Goal: Task Accomplishment & Management: Complete application form

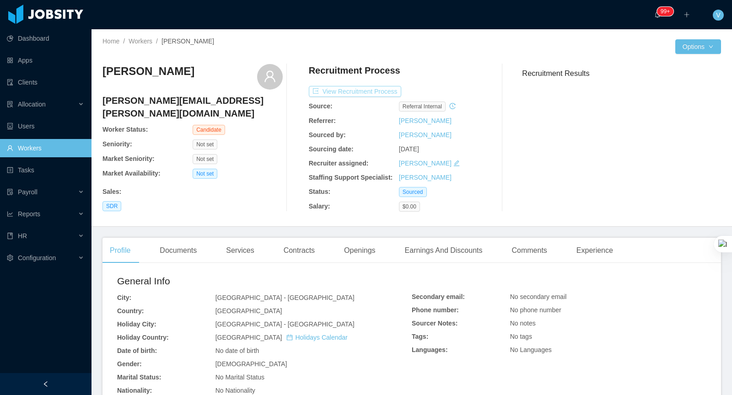
click at [387, 93] on button "View Recruitment Process" at bounding box center [355, 91] width 92 height 11
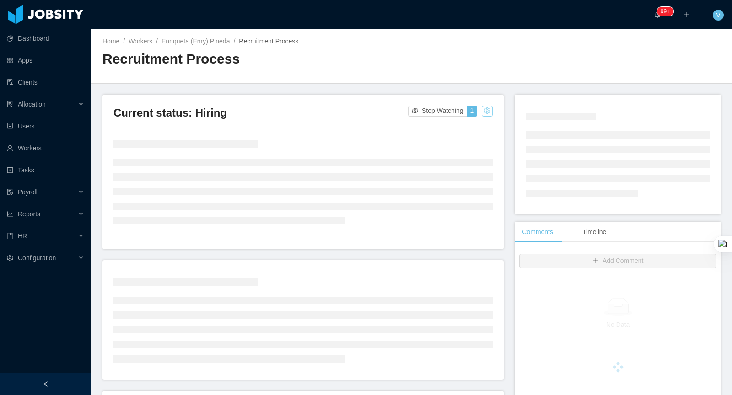
click at [485, 110] on button "button" at bounding box center [487, 111] width 11 height 11
click at [466, 139] on div "Change status" at bounding box center [464, 139] width 41 height 10
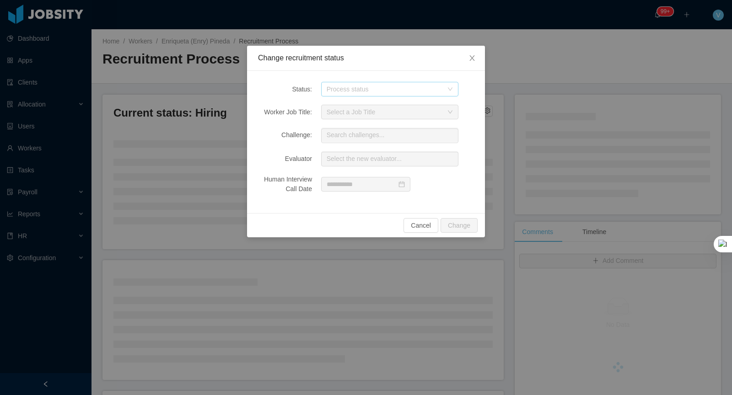
click at [384, 88] on div "Process status" at bounding box center [385, 89] width 116 height 9
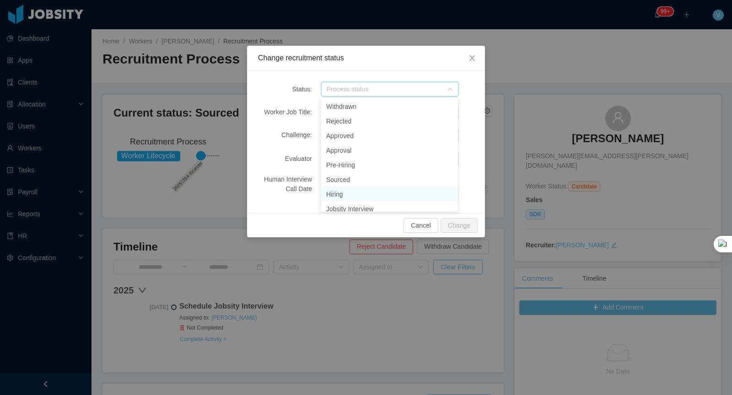
click at [339, 193] on li "Hiring" at bounding box center [389, 194] width 137 height 15
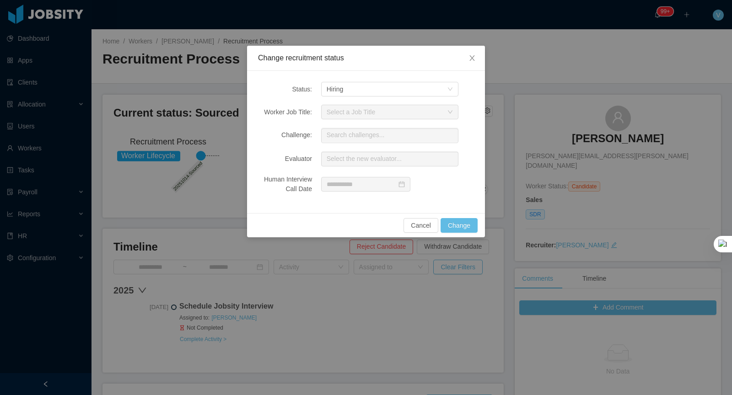
click at [463, 236] on div "Cancel Change" at bounding box center [366, 225] width 238 height 24
click at [462, 222] on button "Change" at bounding box center [458, 225] width 37 height 15
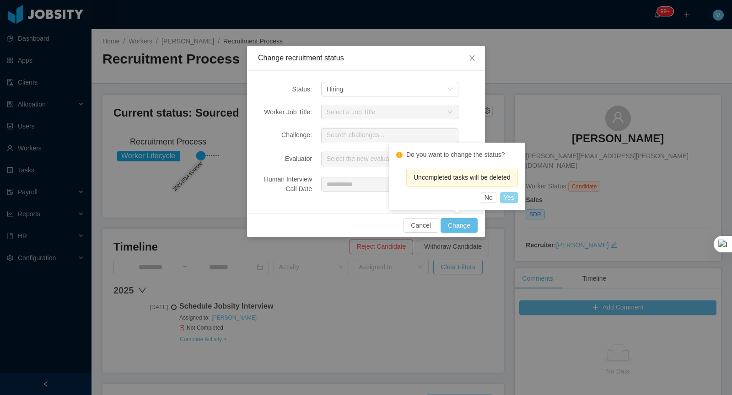
click at [518, 197] on button "Yes" at bounding box center [509, 197] width 18 height 11
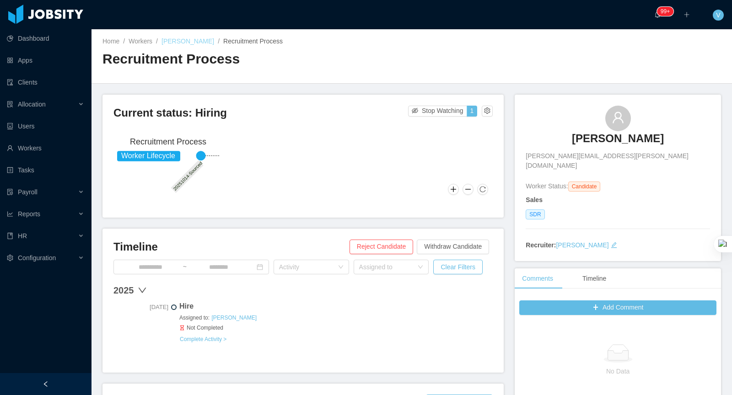
click at [188, 40] on link "[PERSON_NAME]" at bounding box center [187, 41] width 53 height 7
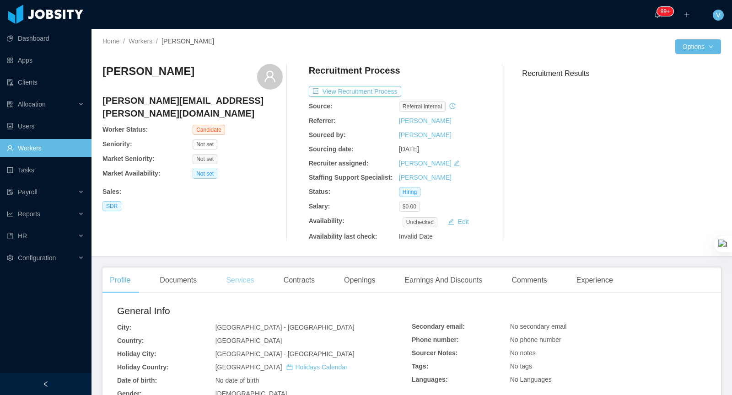
click at [228, 279] on div "Services" at bounding box center [240, 281] width 43 height 26
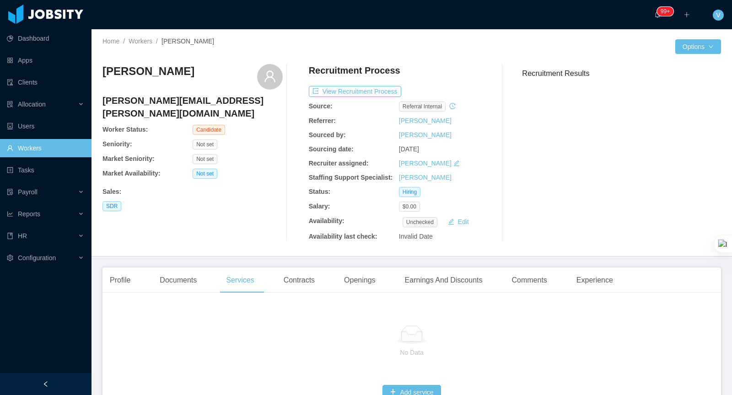
scroll to position [66, 0]
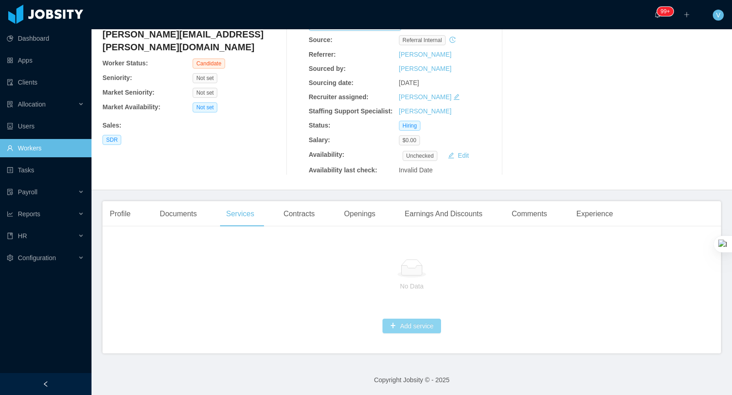
click at [431, 324] on button "Add service" at bounding box center [411, 326] width 58 height 15
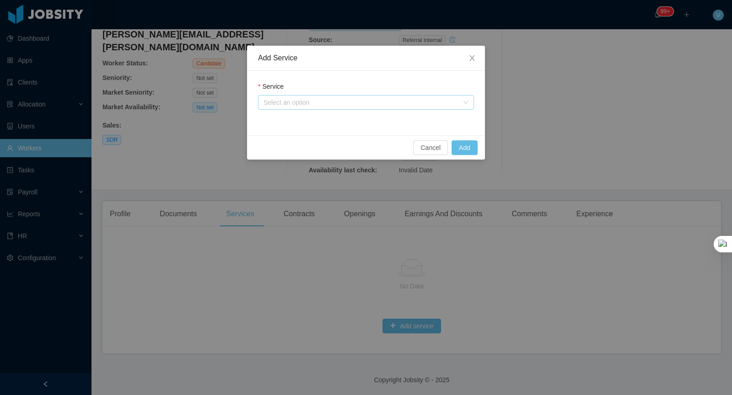
click at [333, 106] on div "Select an option" at bounding box center [360, 102] width 195 height 9
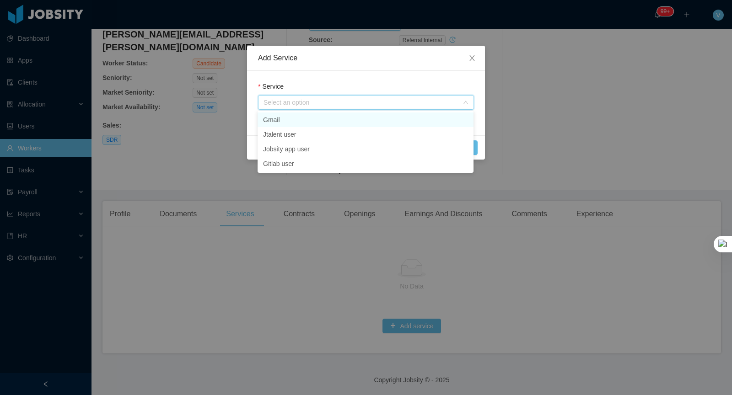
click at [301, 124] on li "Gmail" at bounding box center [366, 120] width 216 height 15
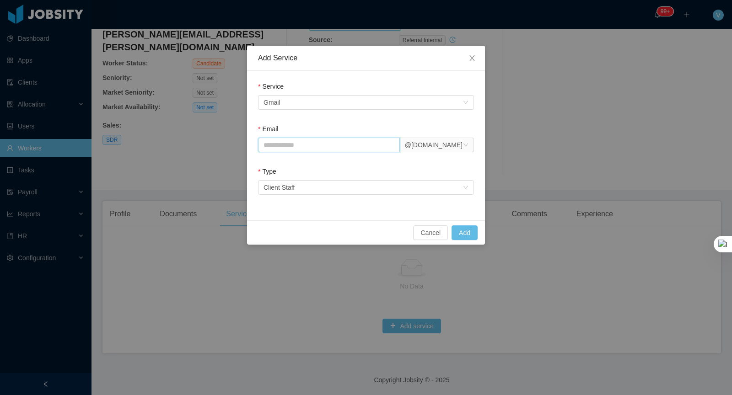
click at [296, 150] on input "Email" at bounding box center [329, 145] width 142 height 15
type input "*"
type input "**********"
click at [304, 186] on div "Select an option Client Staff" at bounding box center [362, 188] width 199 height 14
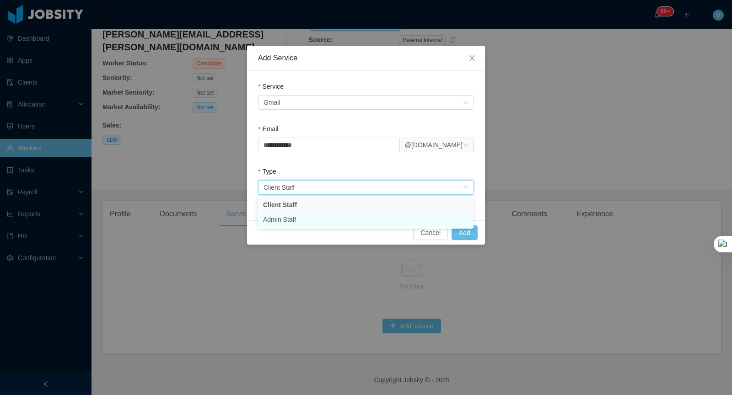
click at [297, 220] on li "Admin Staff" at bounding box center [366, 219] width 216 height 15
click at [327, 161] on form "**********" at bounding box center [366, 140] width 216 height 117
click at [466, 230] on button "Add" at bounding box center [464, 232] width 26 height 15
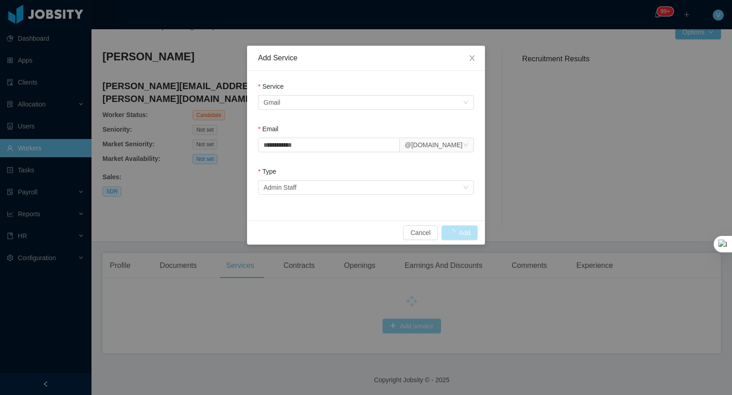
scroll to position [20, 0]
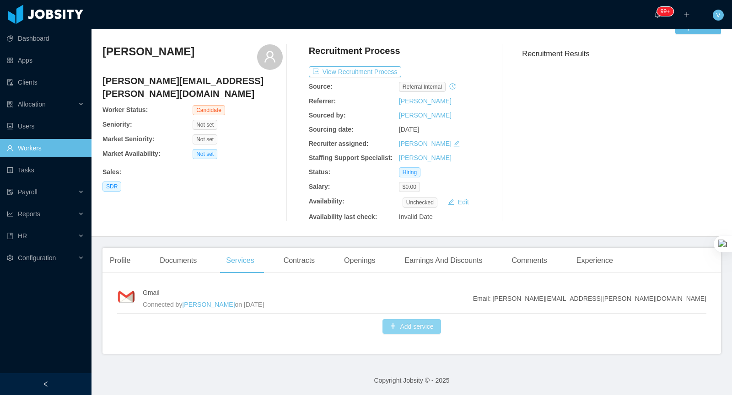
click at [417, 331] on button "Add service" at bounding box center [411, 326] width 58 height 15
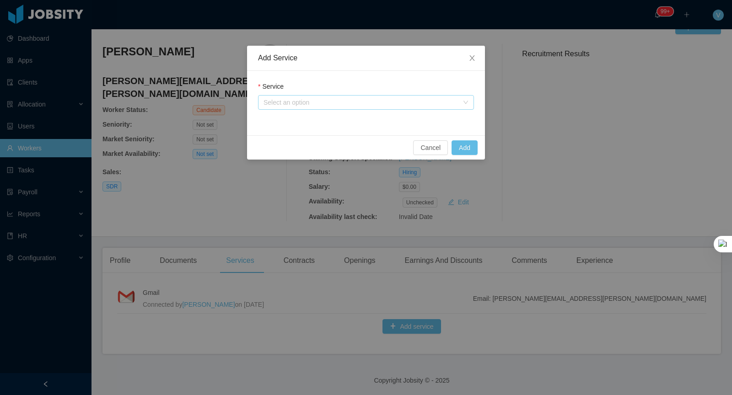
click at [340, 102] on div "Select an option" at bounding box center [360, 102] width 195 height 9
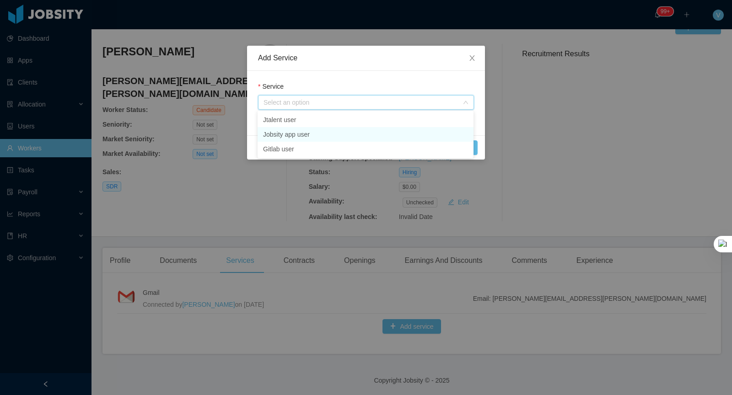
click at [293, 134] on li "Jobsity app user" at bounding box center [366, 134] width 216 height 15
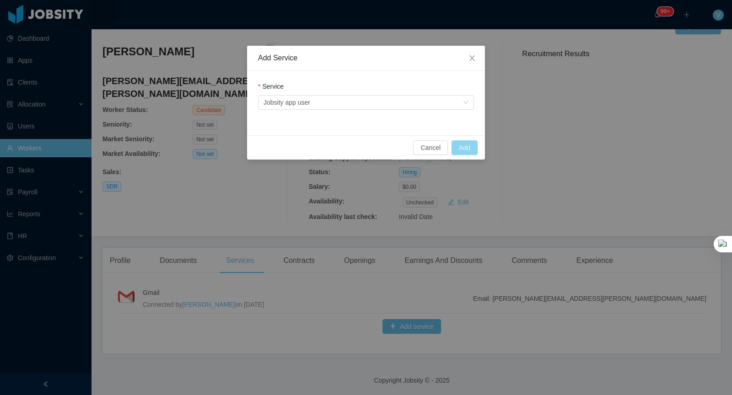
click at [458, 145] on button "Add" at bounding box center [464, 147] width 26 height 15
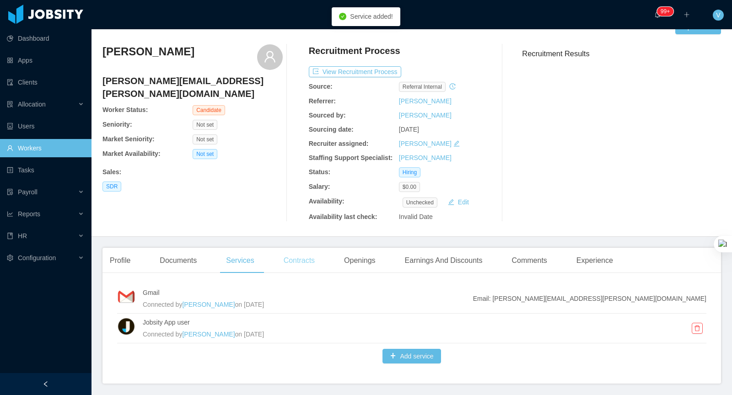
click at [305, 265] on div "Contracts" at bounding box center [299, 261] width 46 height 26
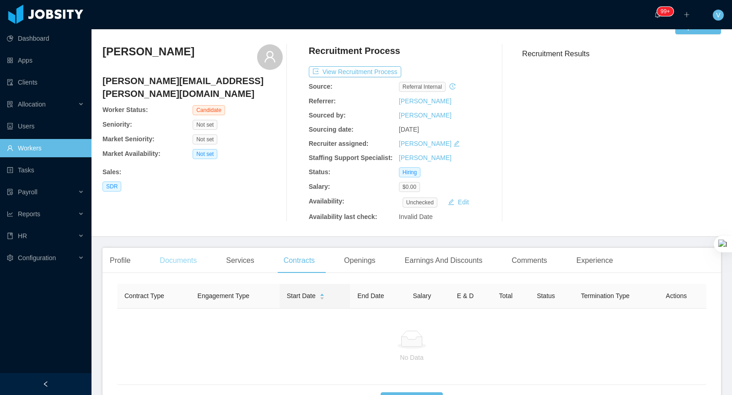
click at [191, 263] on div "Documents" at bounding box center [178, 261] width 52 height 26
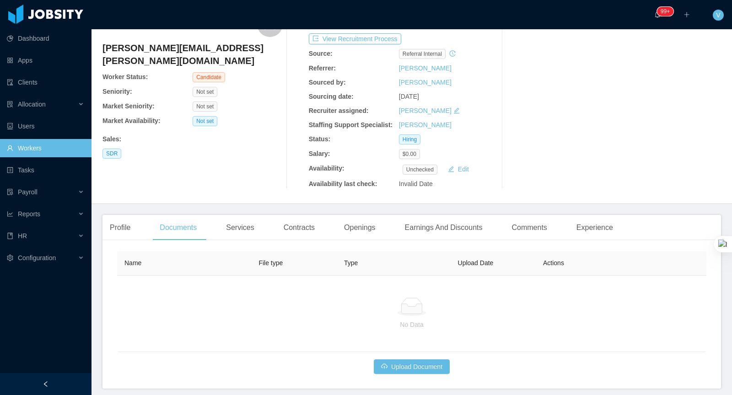
scroll to position [87, 0]
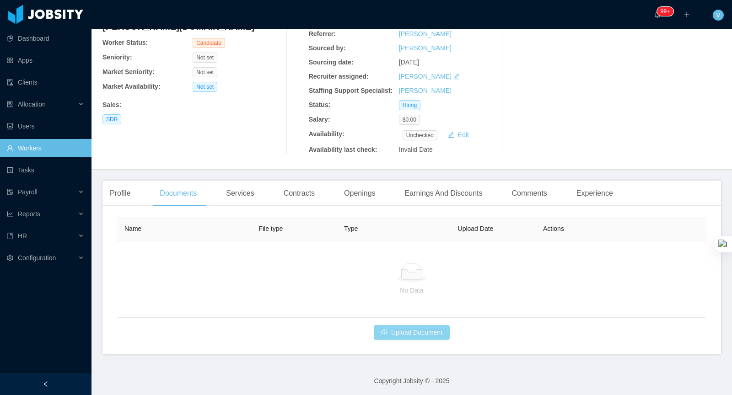
click at [405, 328] on button "Upload Document" at bounding box center [412, 332] width 76 height 15
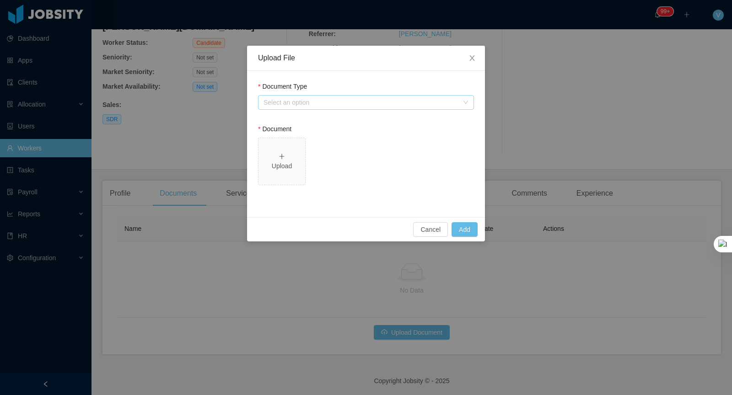
click at [325, 104] on div "Select an option" at bounding box center [360, 102] width 195 height 9
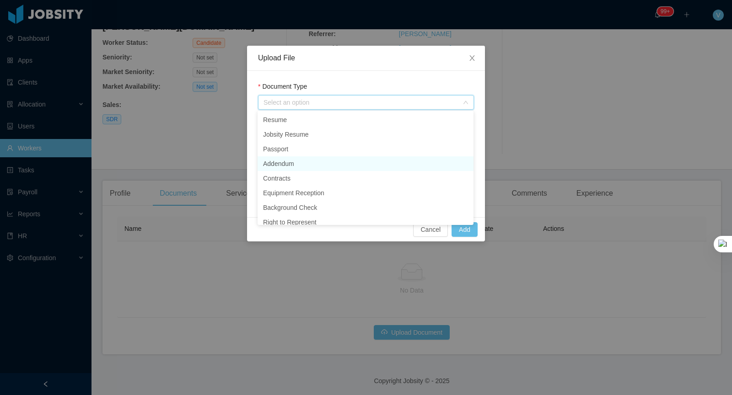
click at [290, 161] on li "Addendum" at bounding box center [366, 163] width 216 height 15
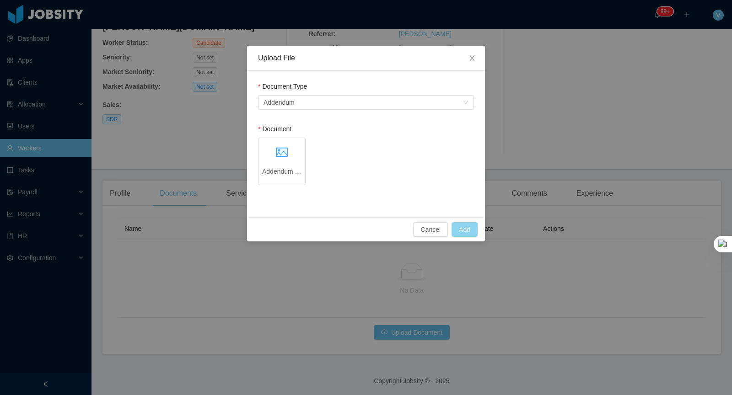
click at [468, 231] on button "Add" at bounding box center [464, 229] width 26 height 15
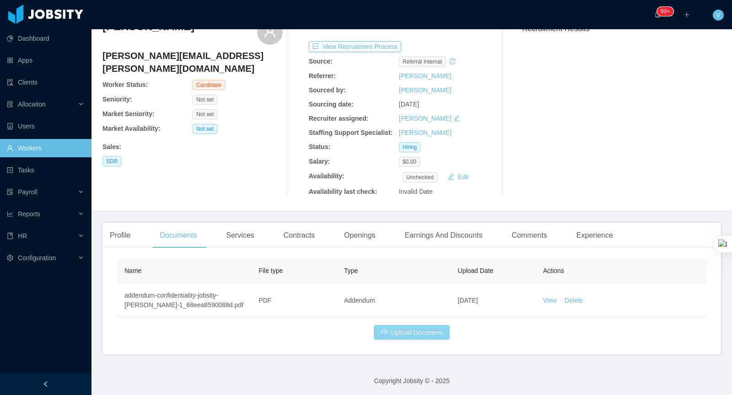
click at [386, 333] on button "Upload Document" at bounding box center [412, 332] width 76 height 15
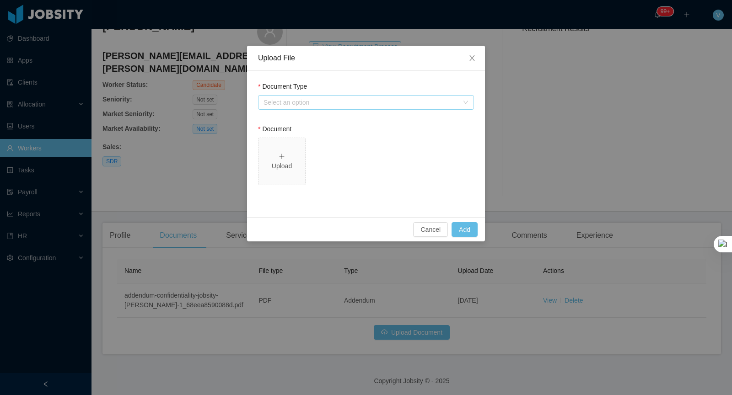
click at [341, 102] on div "Select an option" at bounding box center [360, 102] width 195 height 9
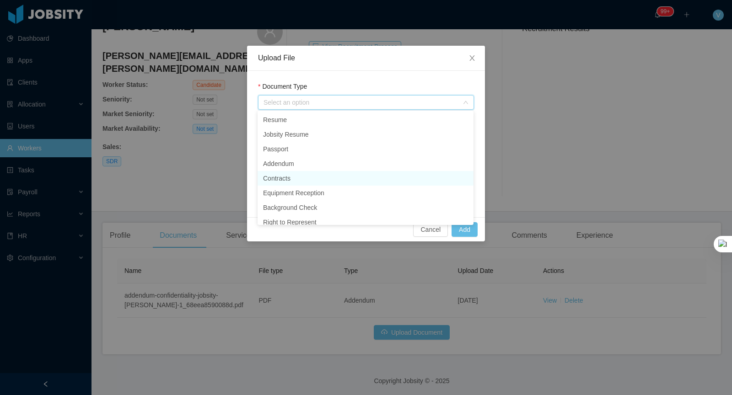
click at [289, 178] on li "Contracts" at bounding box center [366, 178] width 216 height 15
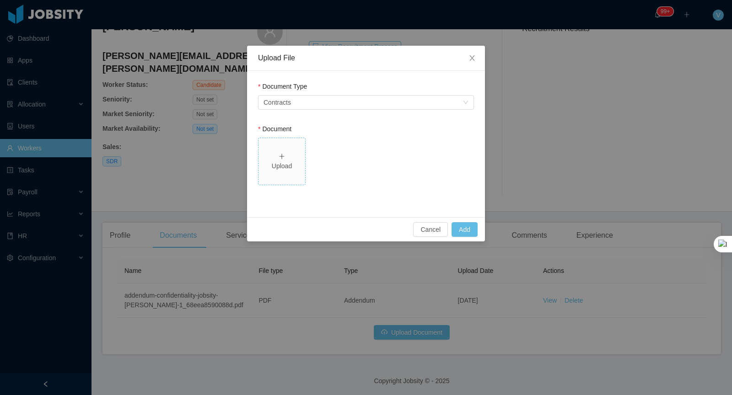
click at [290, 156] on div "Upload" at bounding box center [281, 161] width 39 height 19
click at [463, 227] on button "Add" at bounding box center [464, 229] width 26 height 15
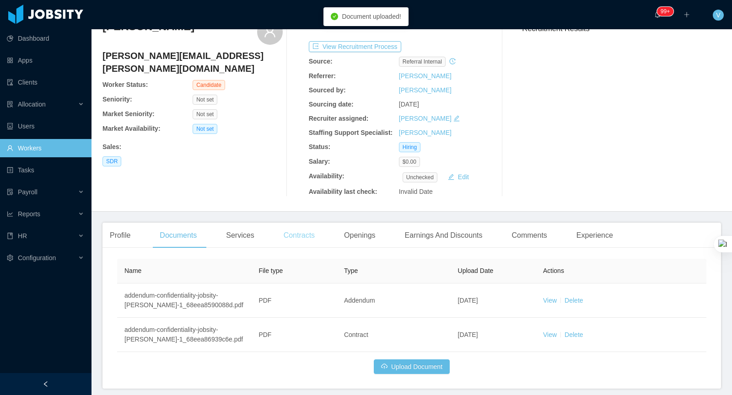
click at [295, 234] on div "Contracts" at bounding box center [299, 236] width 46 height 26
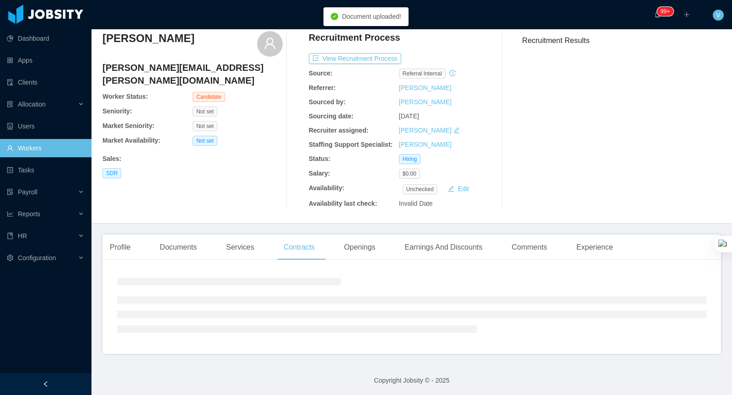
scroll to position [45, 0]
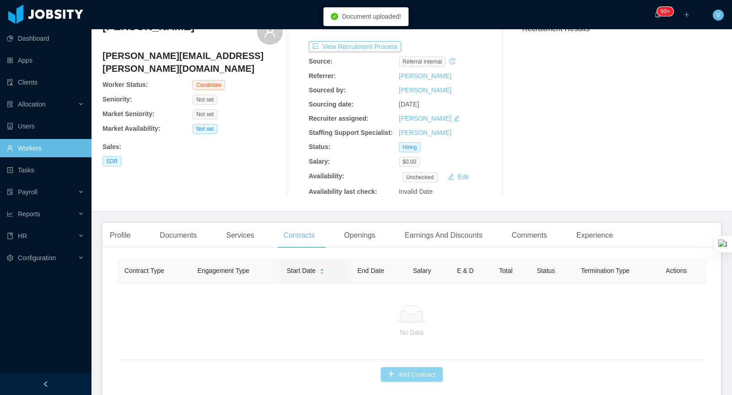
click at [403, 376] on button "Add Contract" at bounding box center [412, 374] width 62 height 15
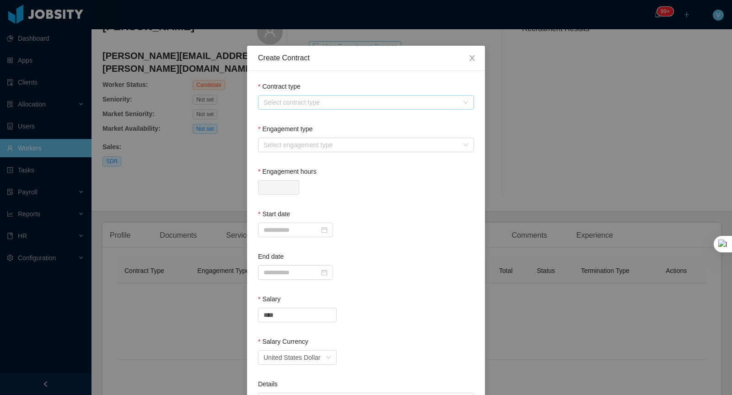
click at [365, 100] on div "Select contract type" at bounding box center [360, 102] width 195 height 9
click at [277, 152] on li "[GEOGRAPHIC_DATA]" at bounding box center [366, 149] width 216 height 15
click at [290, 139] on div "Select engagement type" at bounding box center [362, 145] width 199 height 14
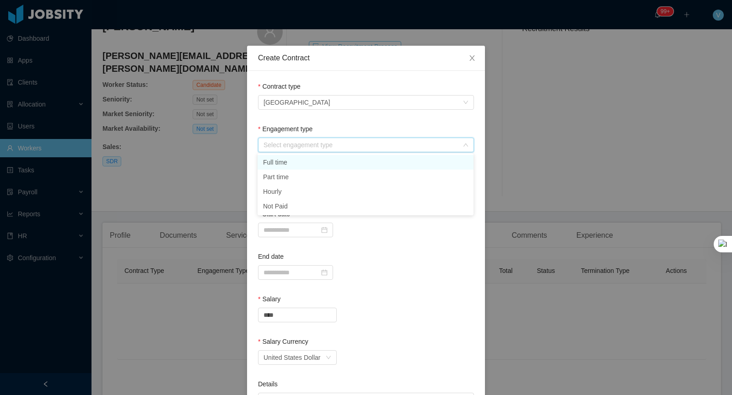
click at [278, 160] on li "Full time" at bounding box center [366, 162] width 216 height 15
type input "*"
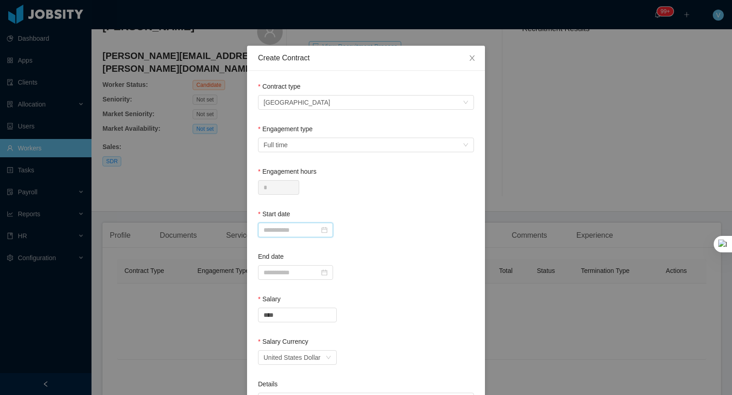
click at [281, 228] on input at bounding box center [295, 230] width 75 height 15
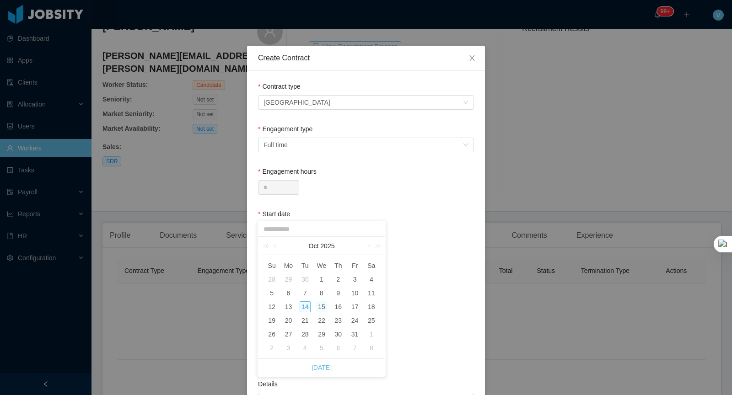
click at [322, 307] on div "15" at bounding box center [321, 306] width 11 height 11
type input "**********"
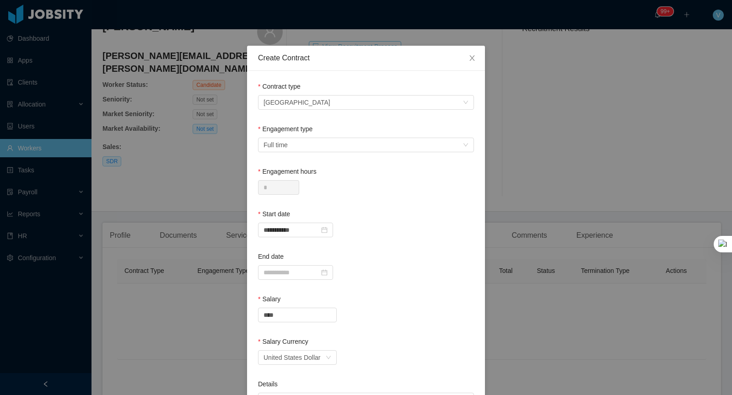
click at [453, 252] on div "End date" at bounding box center [366, 258] width 216 height 13
drag, startPoint x: 266, startPoint y: 313, endPoint x: 156, endPoint y: 313, distance: 110.7
click at [156, 313] on div "**********" at bounding box center [366, 197] width 732 height 395
type input "****"
click at [365, 297] on div "Salary" at bounding box center [366, 301] width 216 height 13
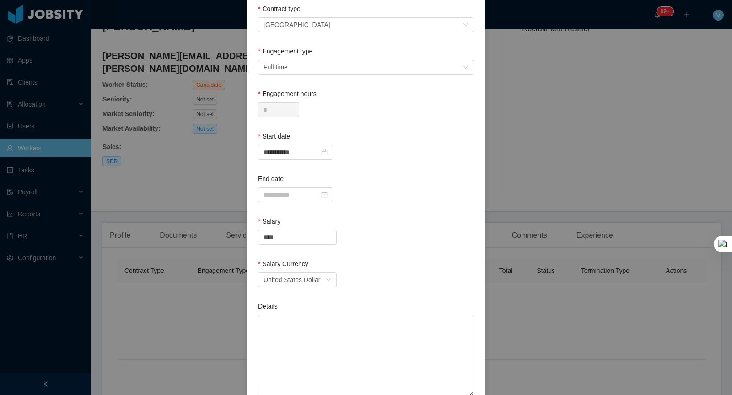
scroll to position [189, 0]
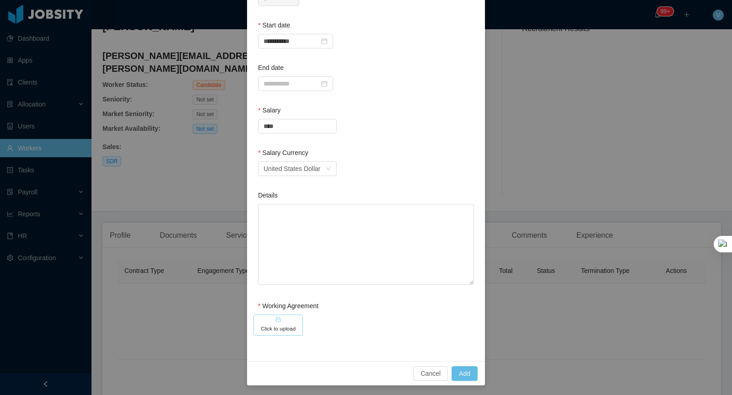
click at [281, 328] on h5 "Click to upload" at bounding box center [278, 329] width 35 height 8
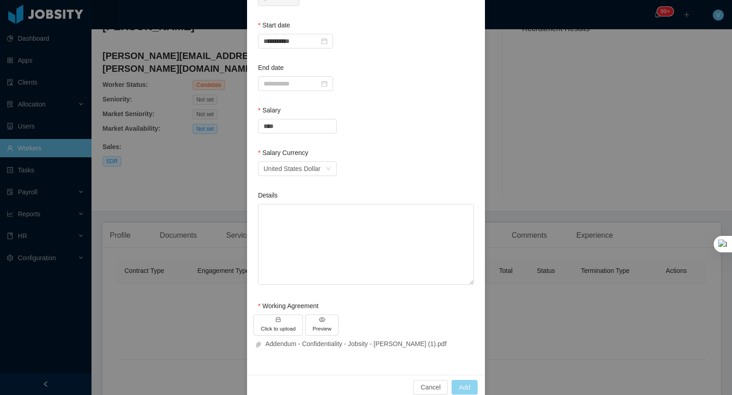
click at [459, 387] on button "Add" at bounding box center [464, 387] width 26 height 15
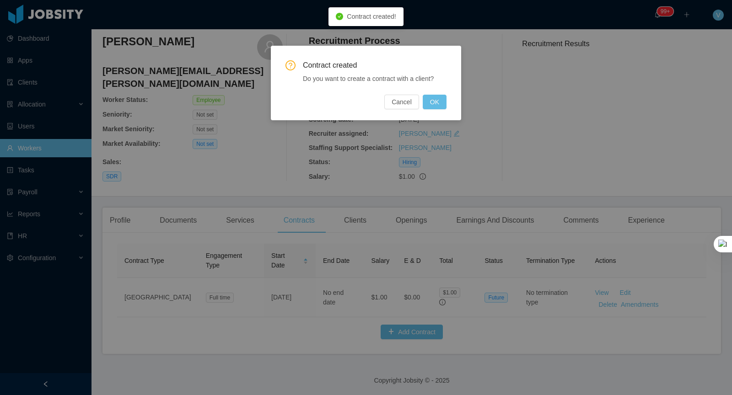
scroll to position [147, 0]
click at [437, 100] on button "OK" at bounding box center [435, 102] width 24 height 15
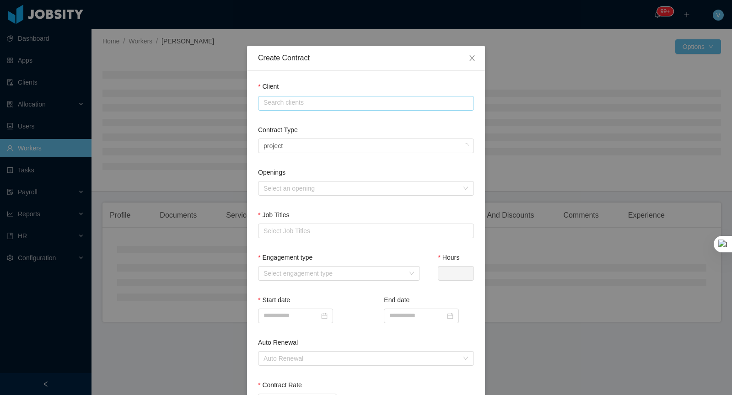
click at [374, 104] on input "text" at bounding box center [366, 103] width 216 height 15
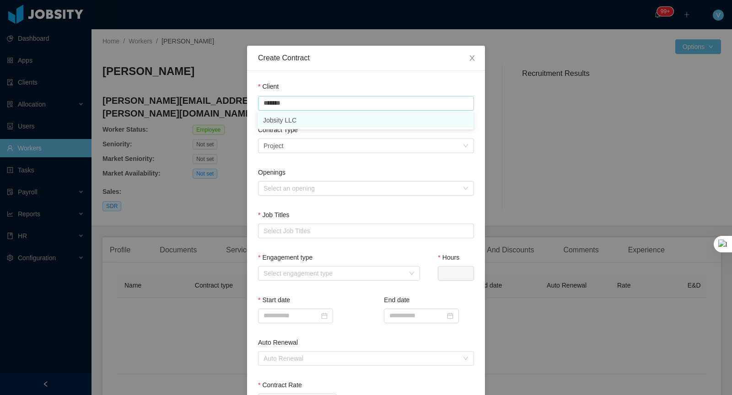
click at [305, 123] on li "Jobsity LLC" at bounding box center [366, 120] width 216 height 15
type input "**********"
click at [305, 146] on div "Select a contract type Project" at bounding box center [362, 146] width 199 height 14
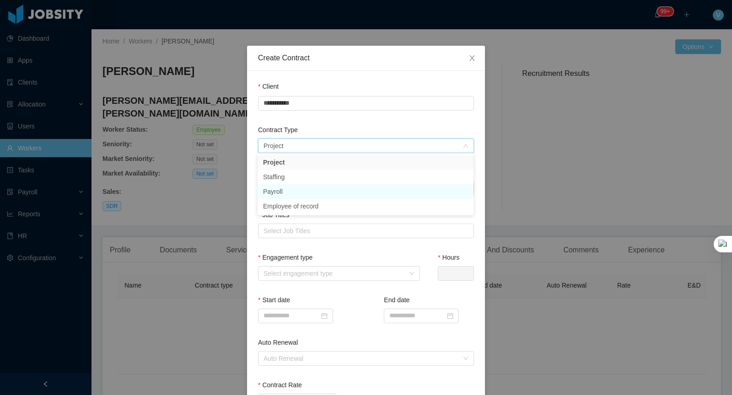
drag, startPoint x: 281, startPoint y: 163, endPoint x: 279, endPoint y: 186, distance: 23.4
click at [279, 186] on ul "Project Staffing Payroll Employee of record" at bounding box center [366, 184] width 216 height 62
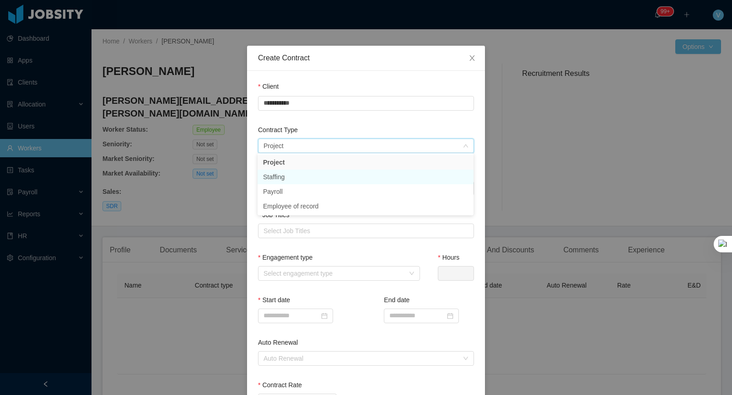
click at [279, 177] on li "Staffing" at bounding box center [366, 177] width 216 height 15
click at [275, 193] on div "Select an opening" at bounding box center [362, 189] width 199 height 14
click at [288, 233] on div "Select Job Titles" at bounding box center [363, 230] width 201 height 9
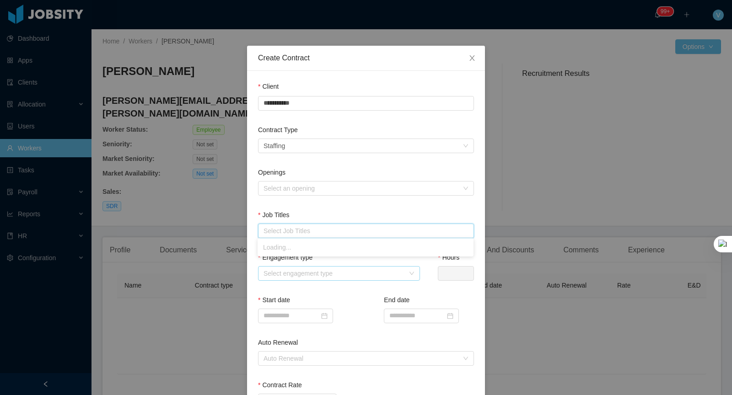
click at [276, 272] on div "Select engagement type" at bounding box center [333, 273] width 141 height 9
click at [276, 231] on div "Select Job Titles" at bounding box center [363, 230] width 201 height 9
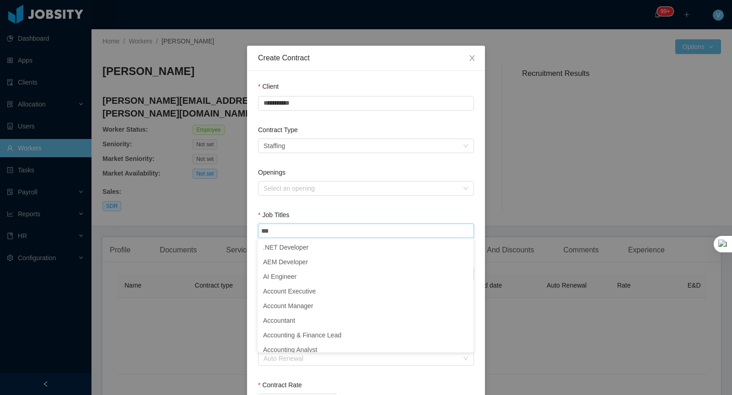
type input "**"
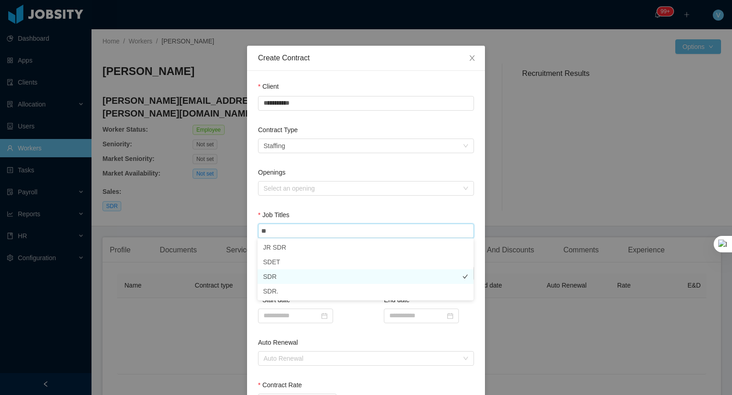
click at [284, 278] on li "SDR" at bounding box center [366, 276] width 216 height 15
click at [359, 205] on div "Openings Select an opening" at bounding box center [366, 189] width 216 height 43
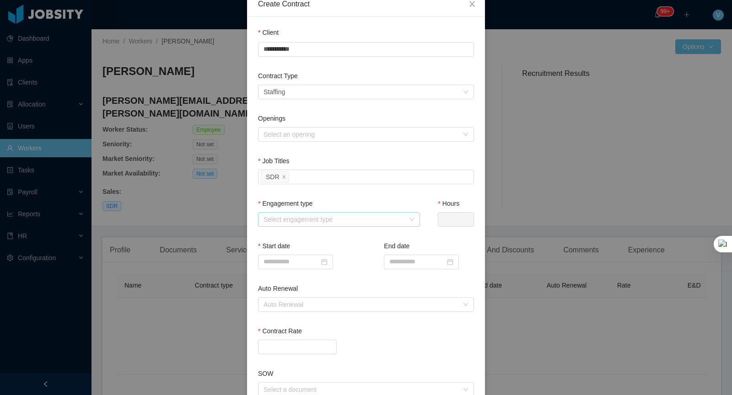
click at [306, 219] on div "Select engagement type" at bounding box center [333, 219] width 141 height 9
click at [283, 237] on li "Full time" at bounding box center [339, 235] width 162 height 15
type input "*"
click at [356, 323] on div "Auto Renewal Auto Renewal" at bounding box center [366, 305] width 216 height 43
click at [288, 260] on input at bounding box center [295, 262] width 75 height 15
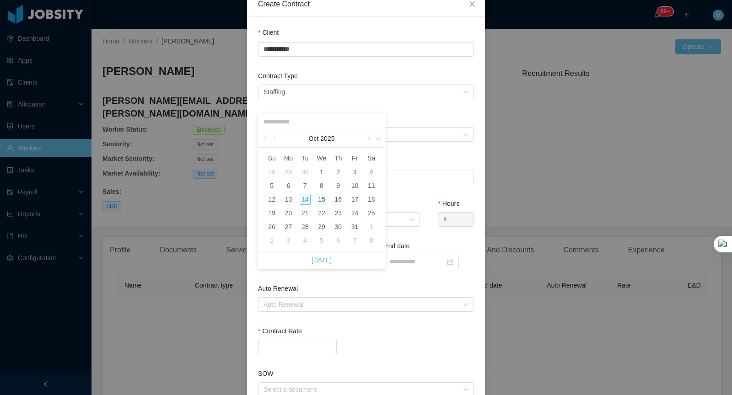
click at [321, 198] on div "15" at bounding box center [321, 199] width 11 height 11
type input "**********"
click at [293, 345] on input "Contract Rate" at bounding box center [297, 347] width 78 height 14
type input "****"
click at [359, 333] on div "Contract Rate" at bounding box center [366, 333] width 216 height 13
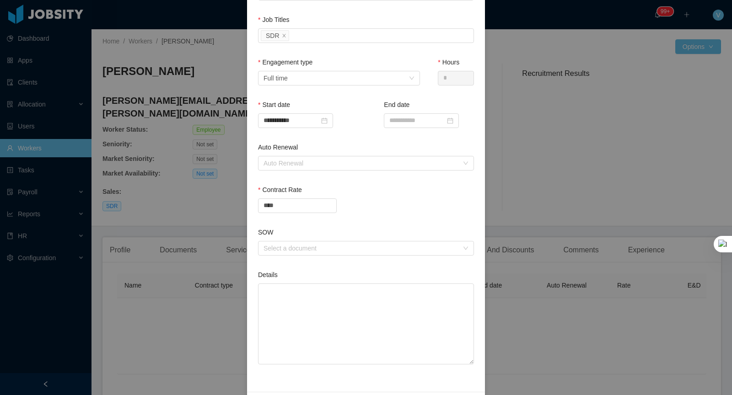
scroll to position [225, 0]
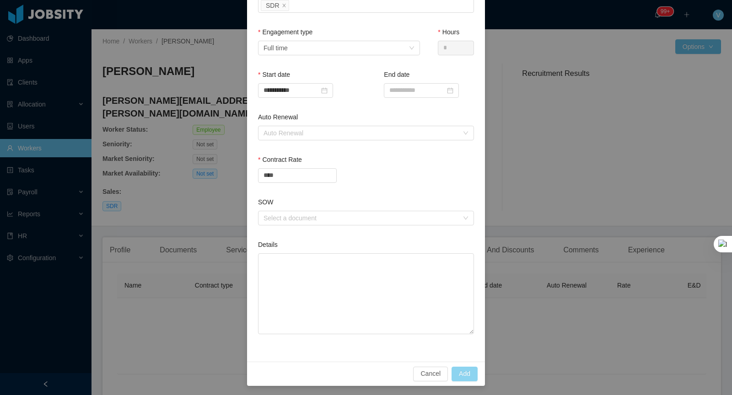
click at [456, 371] on button "Add" at bounding box center [464, 374] width 26 height 15
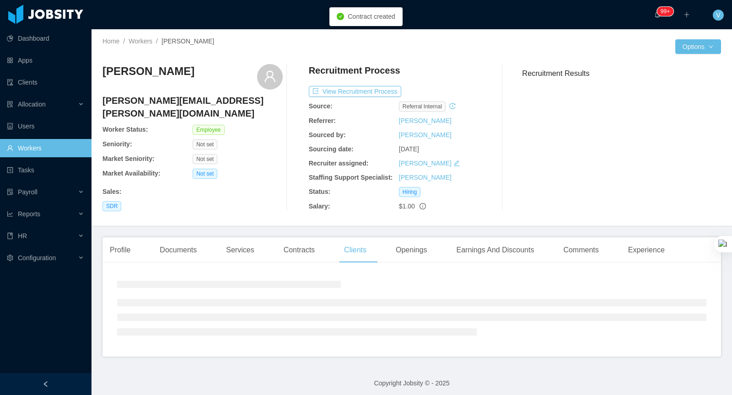
scroll to position [180, 0]
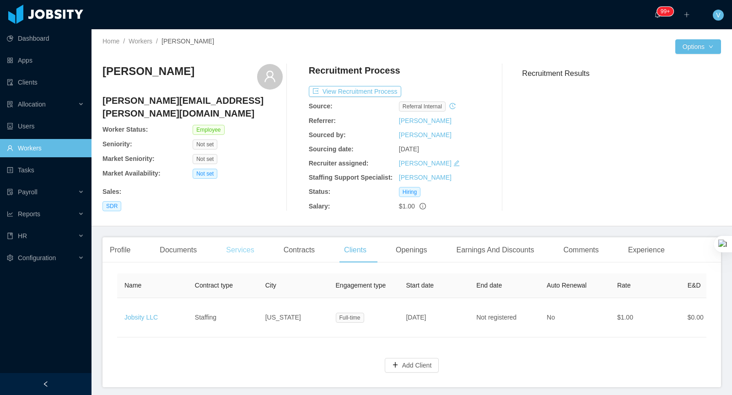
click at [261, 246] on div "Services" at bounding box center [240, 250] width 43 height 26
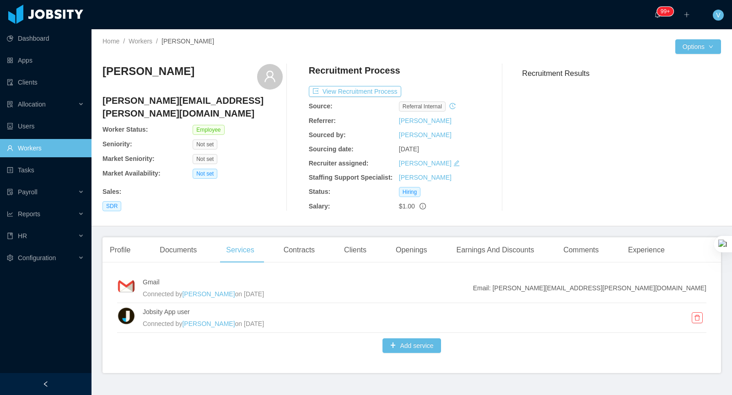
click at [537, 169] on div "Recruitment Results" at bounding box center [618, 137] width 206 height 147
